Goal: Task Accomplishment & Management: Complete application form

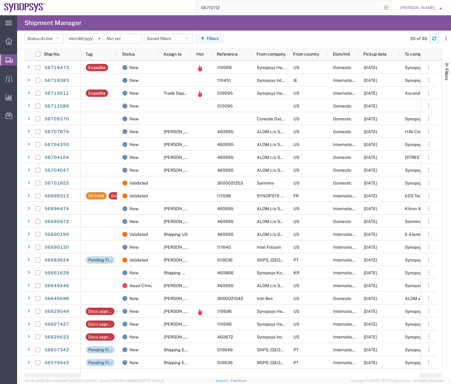
click at [436, 38] on icon "button" at bounding box center [435, 38] width 4 height 2
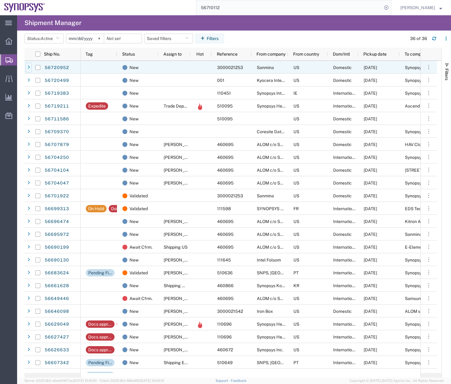
click at [29, 68] on icon at bounding box center [29, 67] width 2 height 4
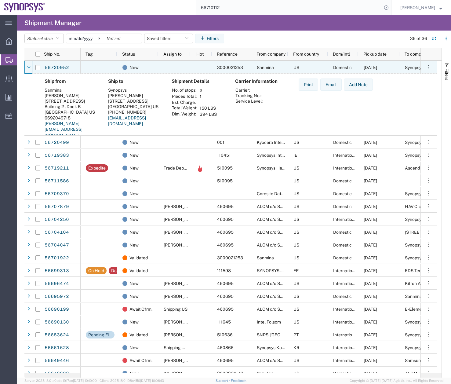
click at [29, 68] on icon at bounding box center [29, 67] width 4 height 4
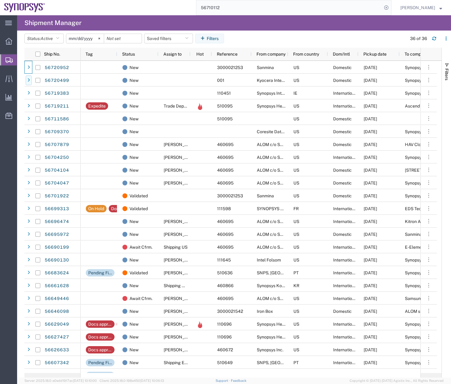
click at [28, 78] on icon at bounding box center [29, 80] width 2 height 4
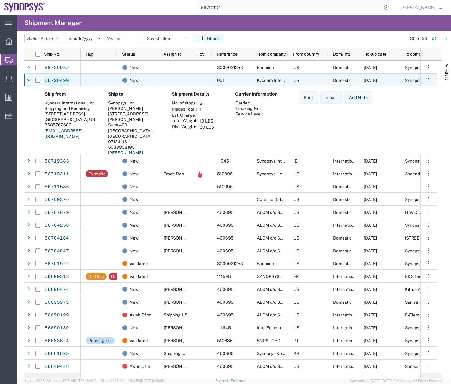
click at [52, 82] on link "56720499" at bounding box center [56, 81] width 25 height 10
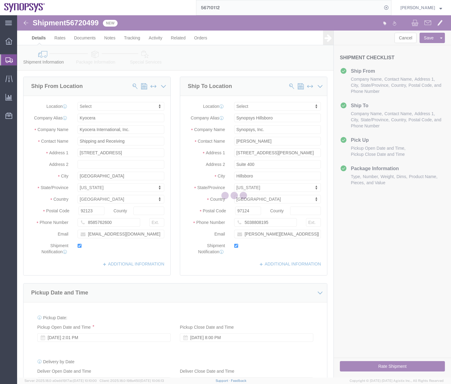
select select
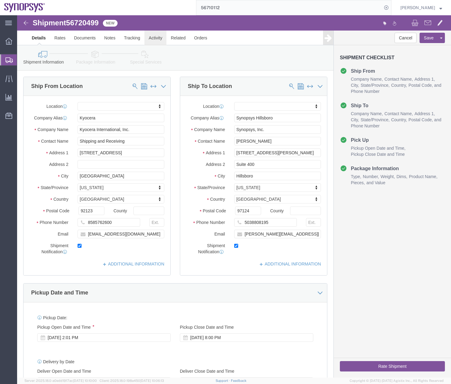
click link "Activity"
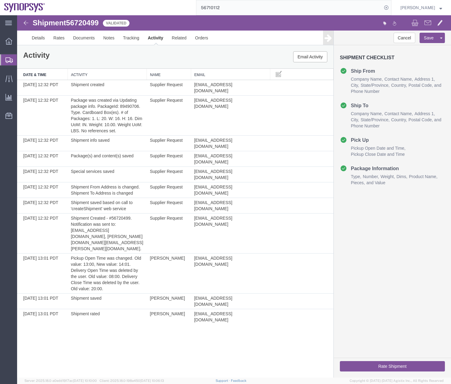
click at [12, 58] on icon at bounding box center [9, 60] width 7 height 6
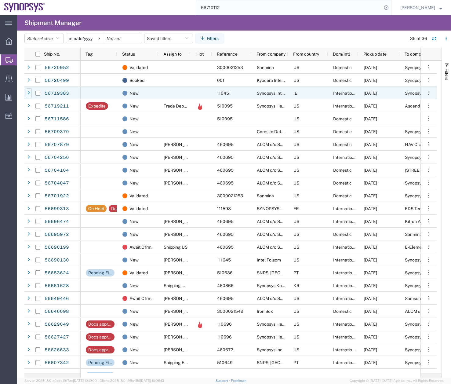
click at [30, 90] on div at bounding box center [29, 93] width 6 height 10
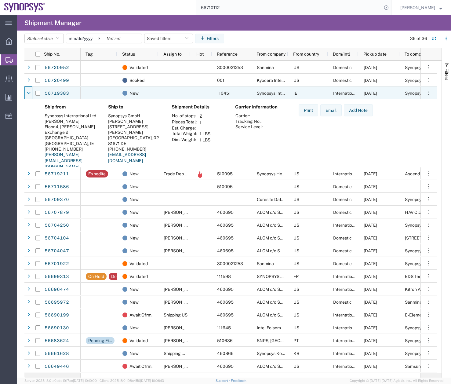
click at [30, 90] on div at bounding box center [29, 93] width 6 height 10
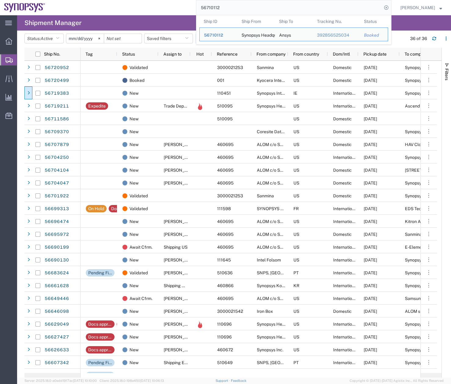
drag, startPoint x: 231, startPoint y: 3, endPoint x: 165, endPoint y: 29, distance: 70.6
click at [211, 9] on input "56710112" at bounding box center [289, 7] width 186 height 15
type input "5"
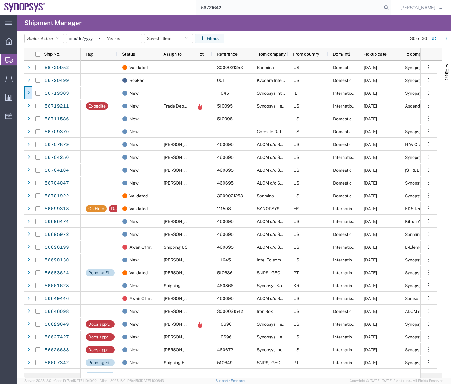
type input "56721642"
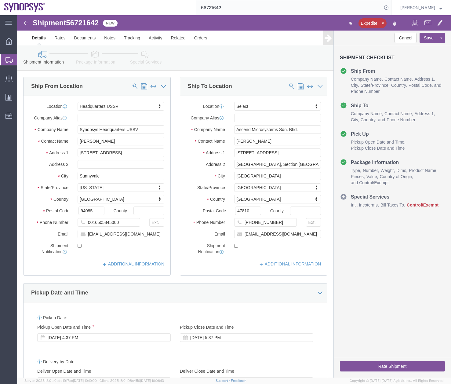
select select "63204"
select select
click icon
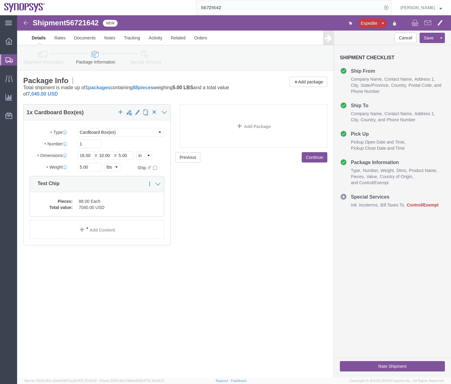
click icon
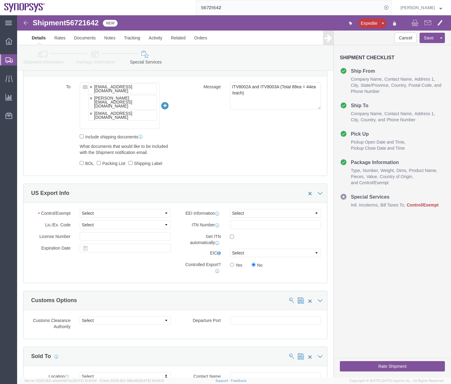
scroll to position [459, 0]
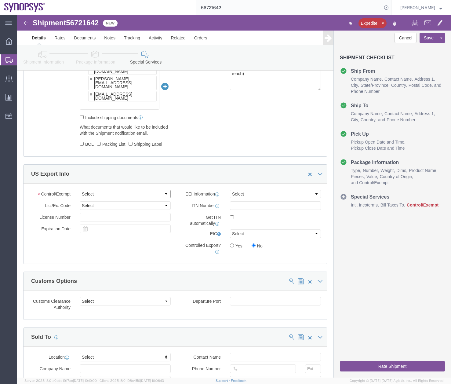
click select "Select ATF BIS DEA EPA FDA FTR ITAR OFAC Other (OPA)"
click icon
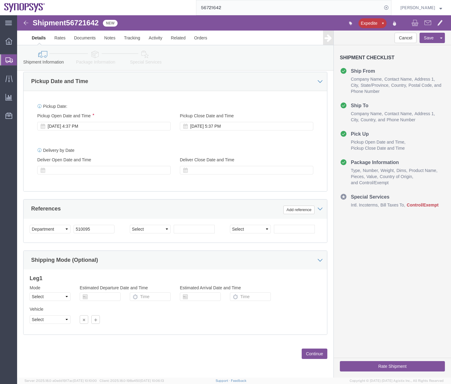
click icon
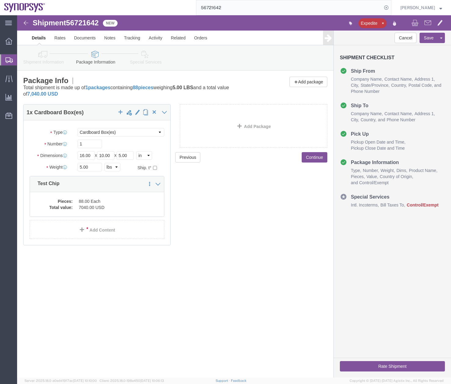
click link "Shipment Information"
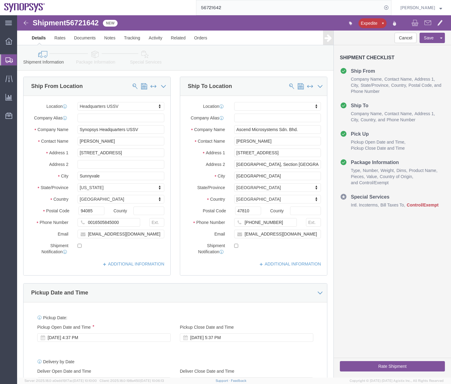
click link "Special Services"
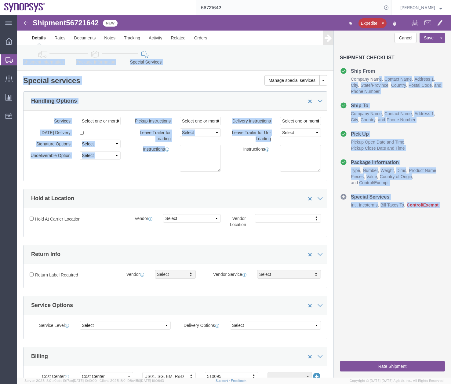
drag, startPoint x: 430, startPoint y: 73, endPoint x: 434, endPoint y: 125, distance: 52.4
click html "Shipment 56721642 New Expedite Details Rates Documents Notes Tracking Activity …"
click div "Cancel Save Assign To Clone Shipment Save As Template Shipment Checklist Ship F…"
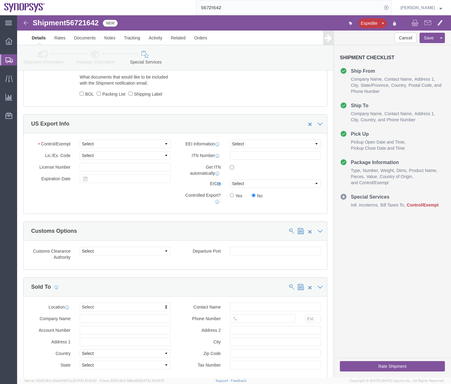
scroll to position [485, 0]
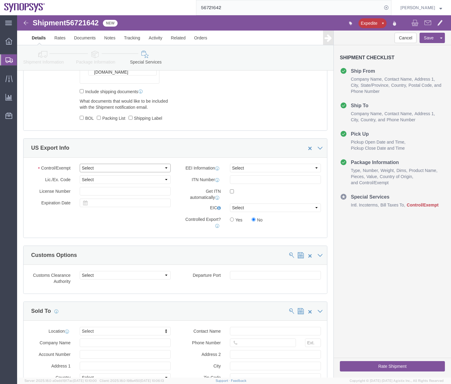
click select "Select ATF BIS DEA EPA FDA FTR ITAR OFAC Other (OPA)"
select select "BIS"
click select "Select ATF BIS DEA EPA FDA FTR ITAR OFAC Other (OPA)"
click select "Select AES-Direct EEI Carrier File EEI EEI Exempt"
select select "AESD"
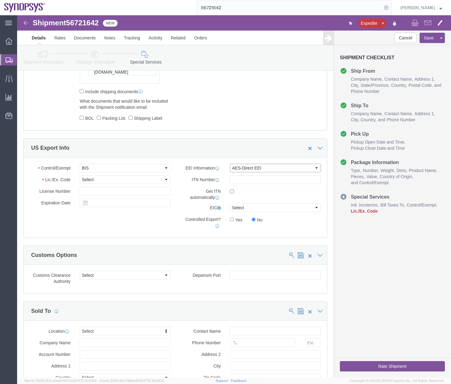
click select "Select AES-Direct EEI Carrier File EEI EEI Exempt"
click div "To [EMAIL_ADDRESS][DOMAIN_NAME] [PERSON_NAME][EMAIL_ADDRESS][DOMAIN_NAME] [PERS…"
click input "checkbox"
checkbox input "true"
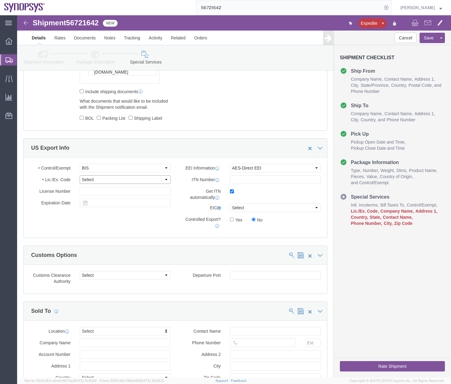
click select "Select AGR-Agricultural APP-Computers APR-Additional Permissive Exports AVS-Air…"
click icon
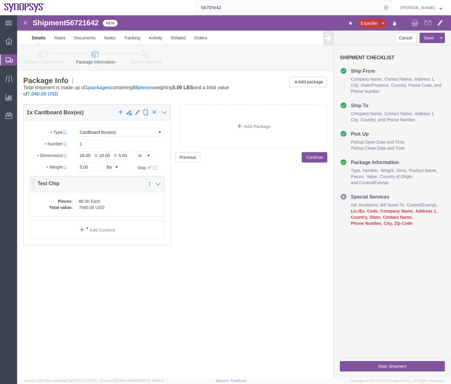
click dd "7040.00 USD"
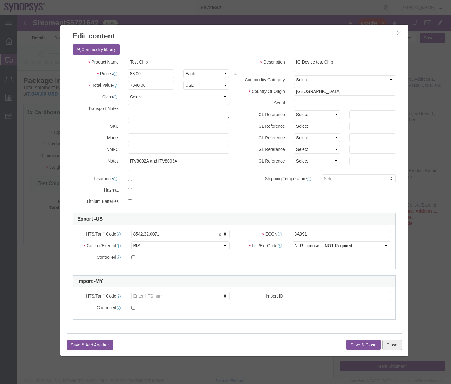
click button "Close"
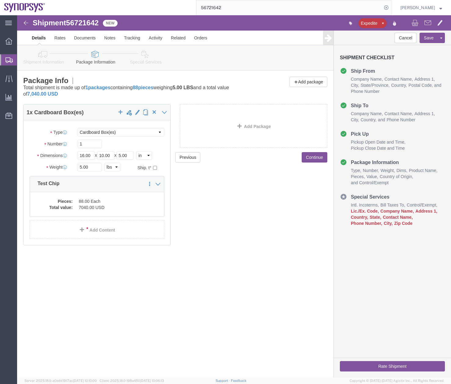
click icon
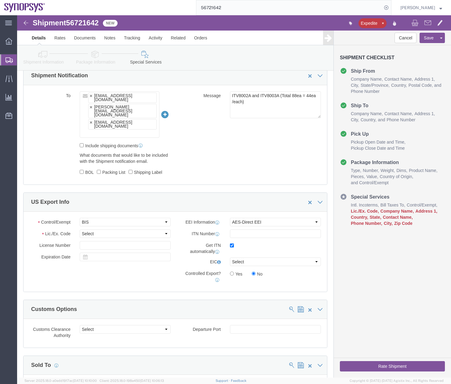
scroll to position [464, 0]
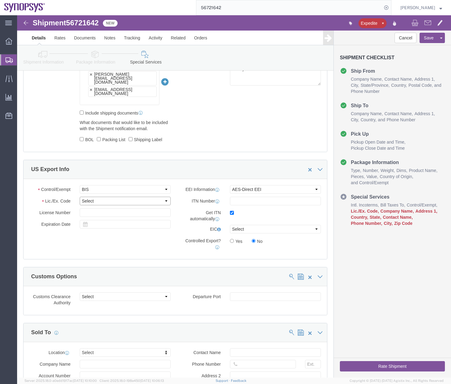
click select "Select AGR-Agricultural APP-Computers APR-Additional Permissive Exports AVS-Air…"
select select "NLR"
click select "Select AGR-Agricultural APP-Computers APR-Additional Permissive Exports AVS-Air…"
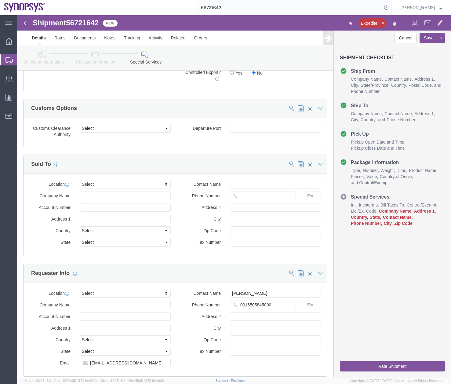
scroll to position [635, 0]
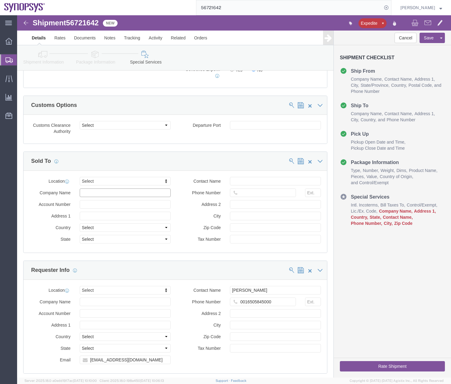
click input "text"
type input "a"
click input "Ascend Microsystems Sdn Bhd"
type input "A"
click input "as"
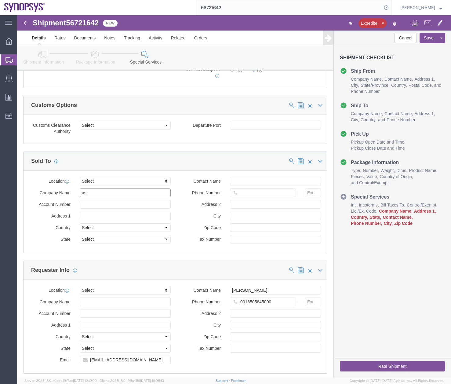
type input "asc"
click p "- Ascend Microsystems Sdn. Bhd. - ([PERSON_NAME][STREET_ADDRESS]"
select select "12"
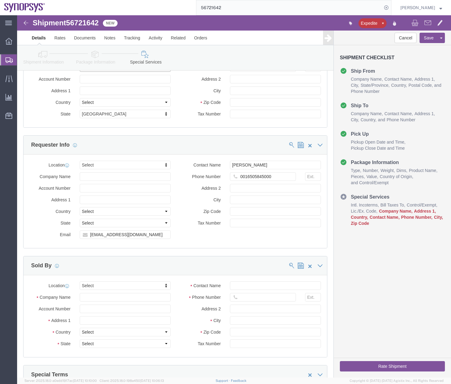
scroll to position [776, 0]
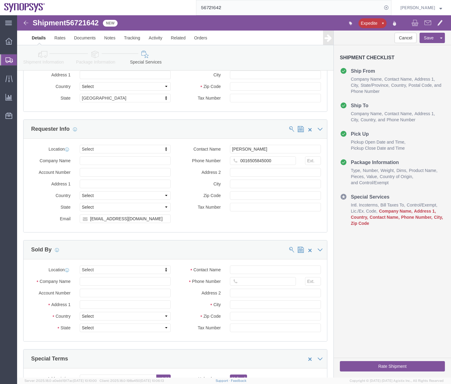
type input "Ascend Microsystems Sdn. Bhd."
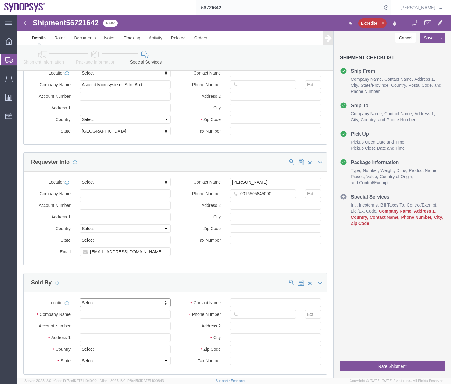
scroll to position [791, 0]
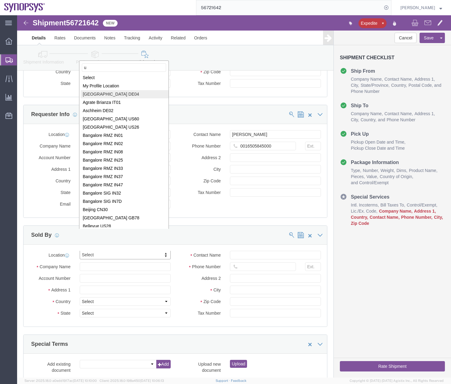
type input "us"
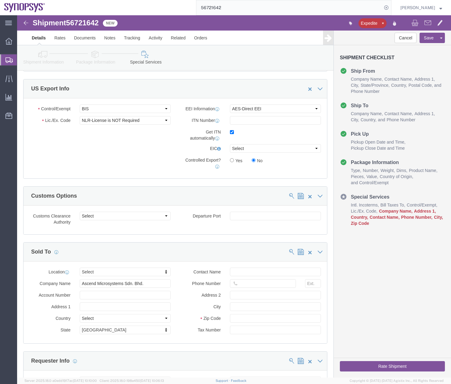
scroll to position [511, 0]
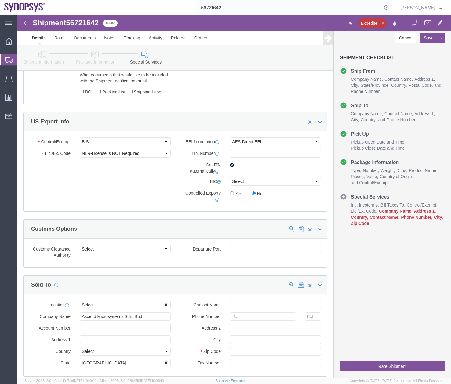
click input "checkbox"
checkbox input "false"
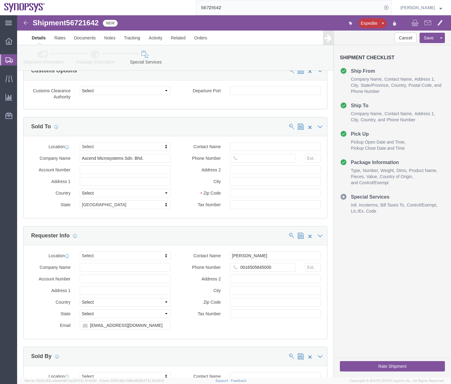
scroll to position [640, 0]
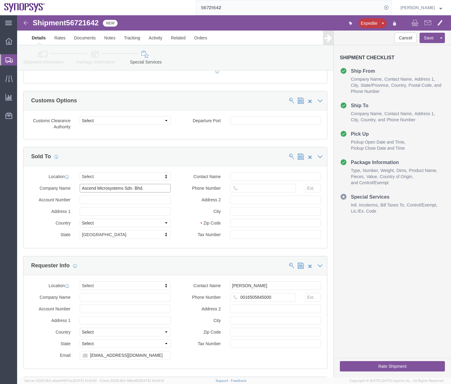
drag, startPoint x: 136, startPoint y: 152, endPoint x: 11, endPoint y: 198, distance: 132.6
click div "Location Select Select My Profile Location [GEOGRAPHIC_DATA] DE04 Agrate Brianz…"
drag, startPoint x: 114, startPoint y: 173, endPoint x: 0, endPoint y: 200, distance: 117.2
click div "Please fix the following errors Ship From Location Location Headquarters USSV M…"
type input "[STREET_ADDRESS]"
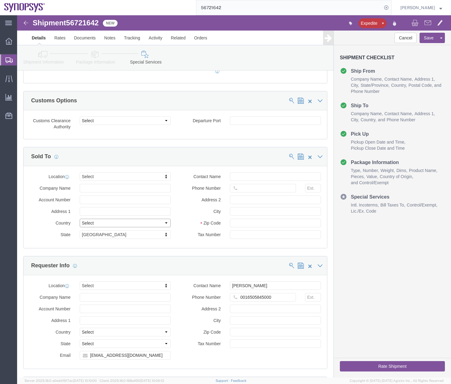
click div "Location Select Select My Profile Location [GEOGRAPHIC_DATA] DE04 Agrate Brianz…"
click select "Select [GEOGRAPHIC_DATA] [GEOGRAPHIC_DATA] [GEOGRAPHIC_DATA] [GEOGRAPHIC_DATA] …"
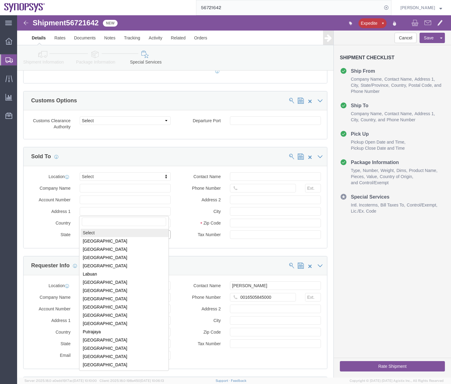
select select
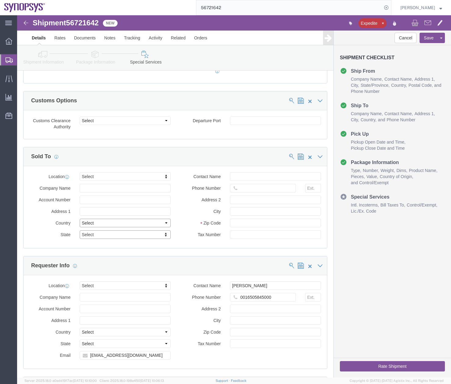
click select "Select [GEOGRAPHIC_DATA] [GEOGRAPHIC_DATA] [GEOGRAPHIC_DATA] [GEOGRAPHIC_DATA] …"
select select
click select "Select [GEOGRAPHIC_DATA] [GEOGRAPHIC_DATA] [GEOGRAPHIC_DATA] [GEOGRAPHIC_DATA] …"
click input "text"
type input "M"
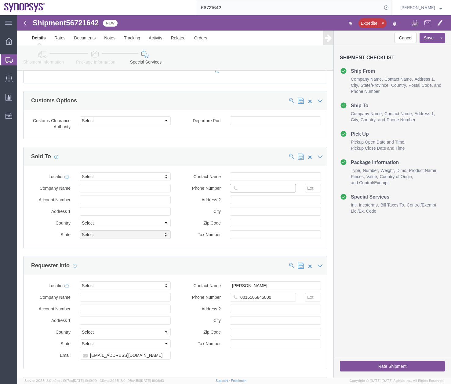
click input "text"
type input "+"
click input "text"
type input "P"
click input "text"
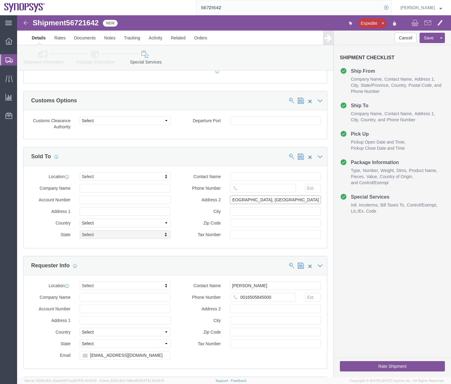
scroll to position [0, 0]
type input "P"
click input "47"
type input "4"
click icon
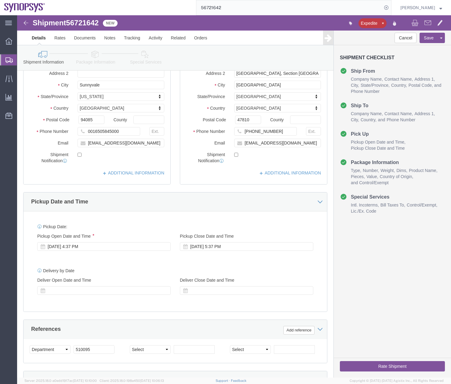
scroll to position [28, 0]
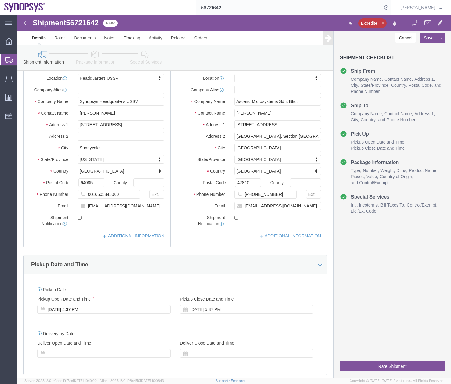
click link "Package Information"
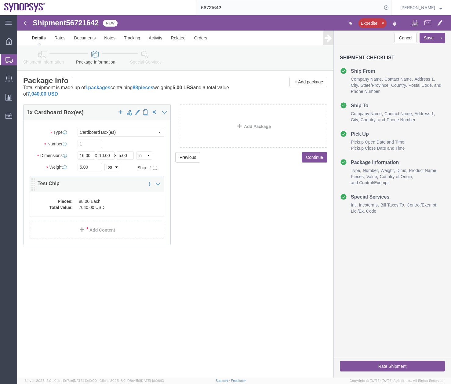
click dd "7040.00 USD"
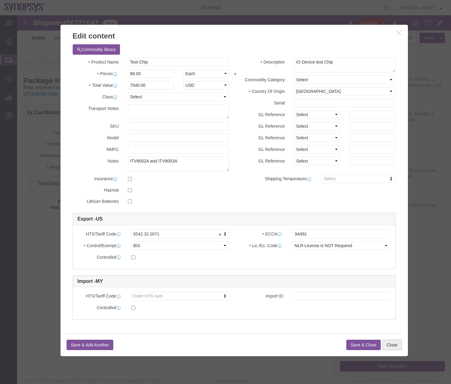
click button "Close"
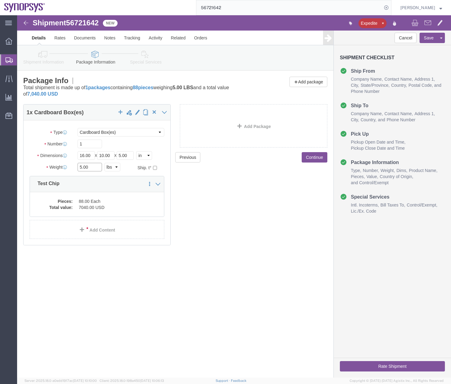
drag, startPoint x: 63, startPoint y: 152, endPoint x: 12, endPoint y: 171, distance: 54.9
click div "Package Type Select Bale(s) Basket(s) Bolt(s) Bottle(s) Buckets Bulk Bundle(s) …"
type input "2"
click div "Shipment 56721642 New Expedite Details Rates Documents Notes Tracking Activity …"
click link "Special Services"
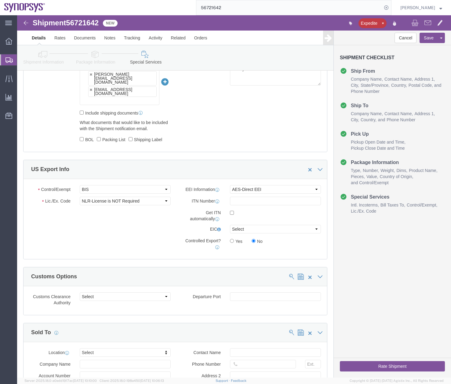
scroll to position [465, 0]
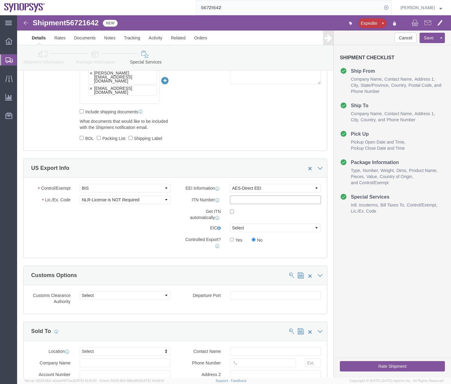
click input "text"
paste input "X20250904883655"
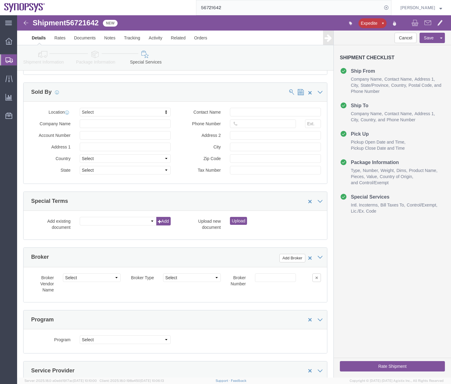
scroll to position [985, 0]
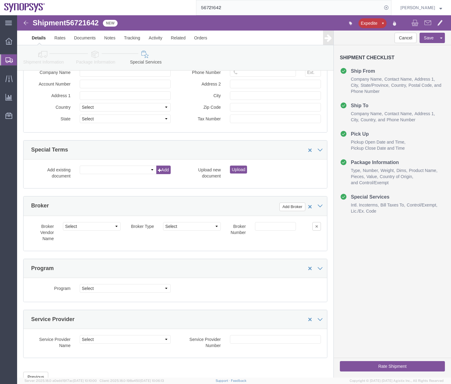
type input "X20250904883655"
click icon
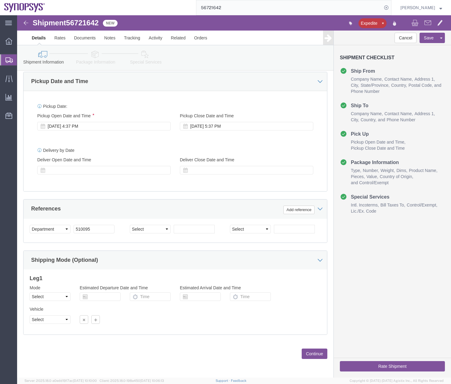
scroll to position [211, 0]
click button "Rate Shipment"
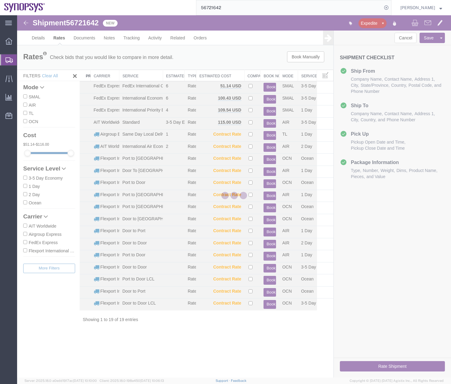
scroll to position [0, 0]
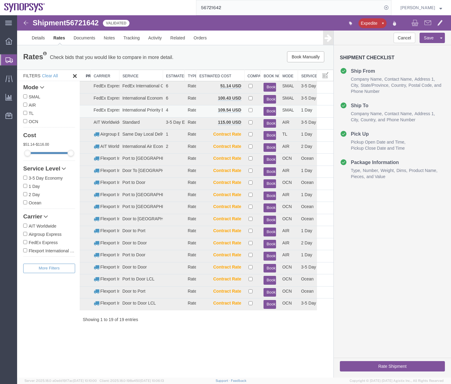
click at [272, 111] on button "Book" at bounding box center [270, 111] width 13 height 9
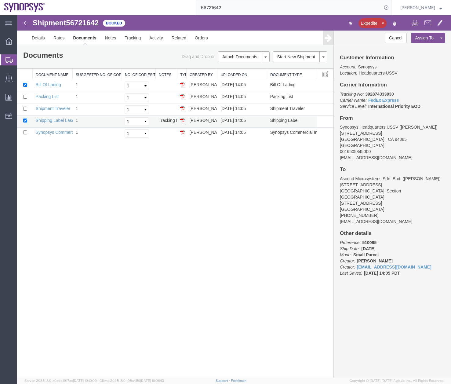
click at [184, 119] on img at bounding box center [182, 120] width 5 height 5
click at [182, 134] on img at bounding box center [182, 132] width 5 height 5
click at [182, 97] on img at bounding box center [182, 96] width 5 height 5
